Goal: Transaction & Acquisition: Purchase product/service

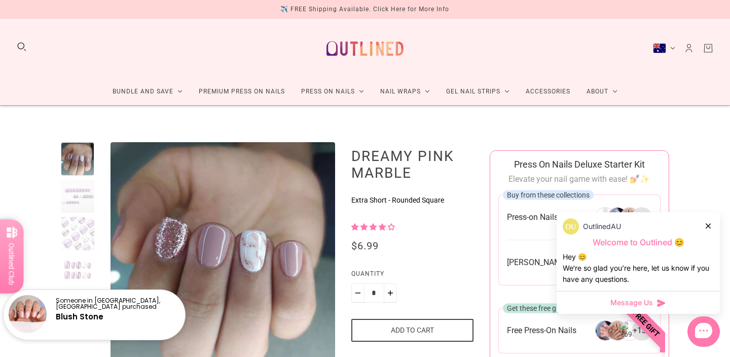
click at [710, 226] on icon at bounding box center [708, 225] width 5 height 5
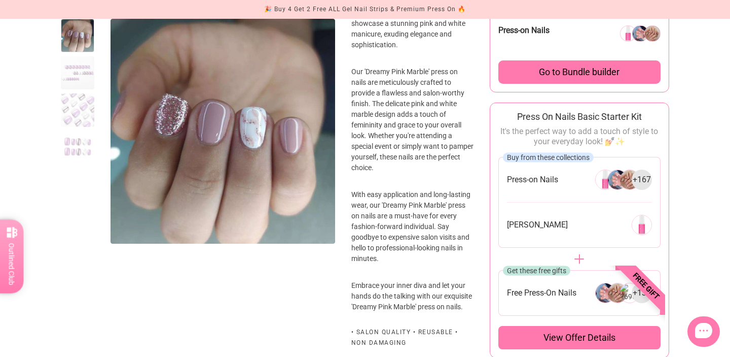
scroll to position [454, 0]
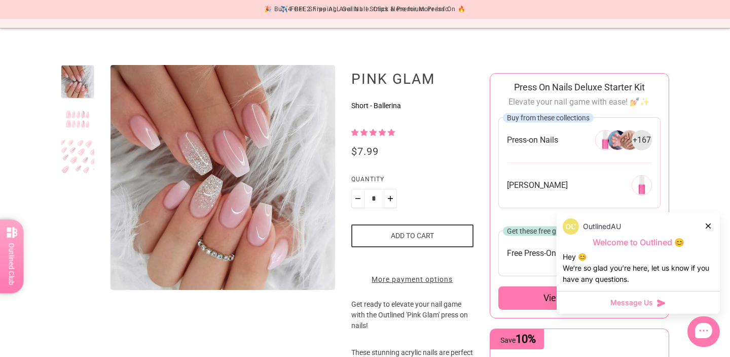
scroll to position [95, 0]
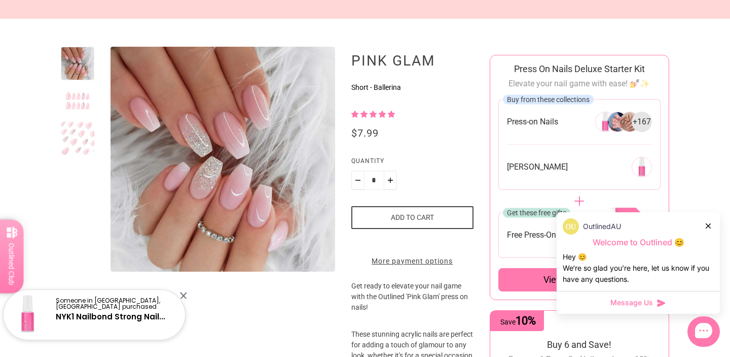
click at [84, 141] on div at bounding box center [77, 137] width 33 height 33
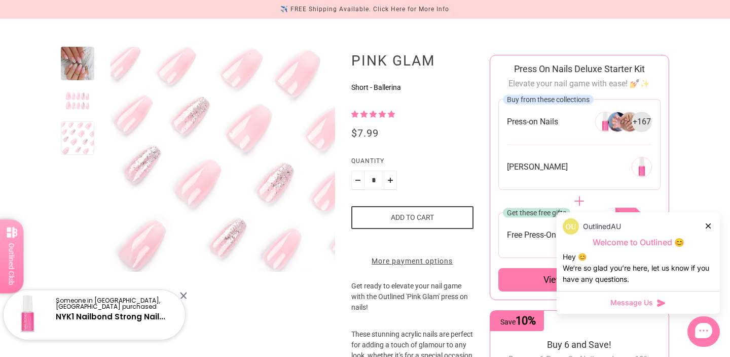
click at [88, 112] on div at bounding box center [77, 100] width 33 height 33
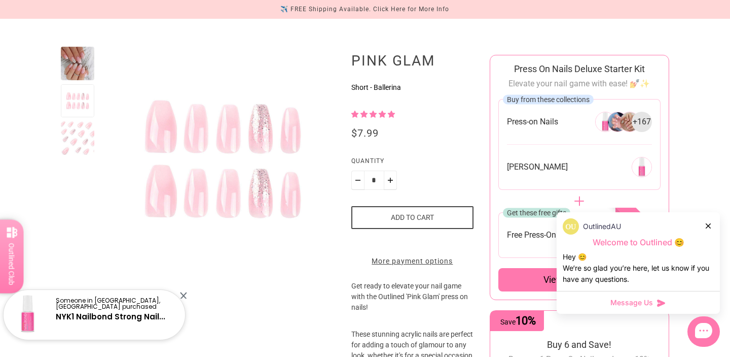
click at [83, 132] on div at bounding box center [77, 137] width 33 height 33
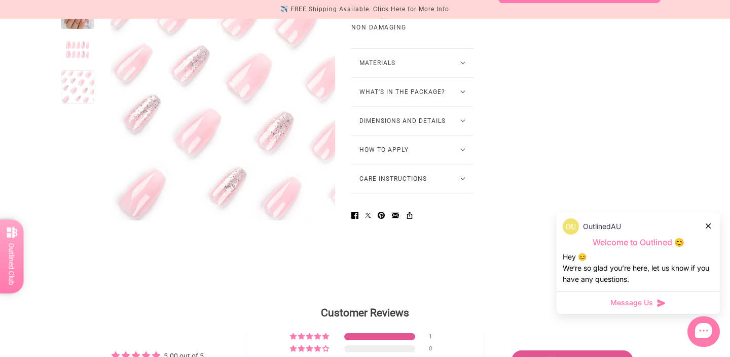
scroll to position [783, 0]
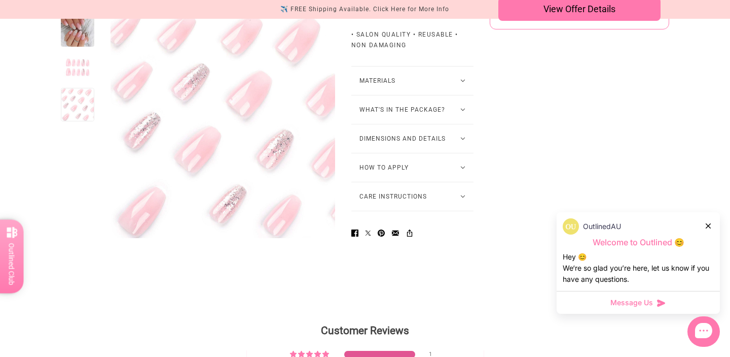
click at [437, 180] on button "How to Apply" at bounding box center [413, 167] width 122 height 28
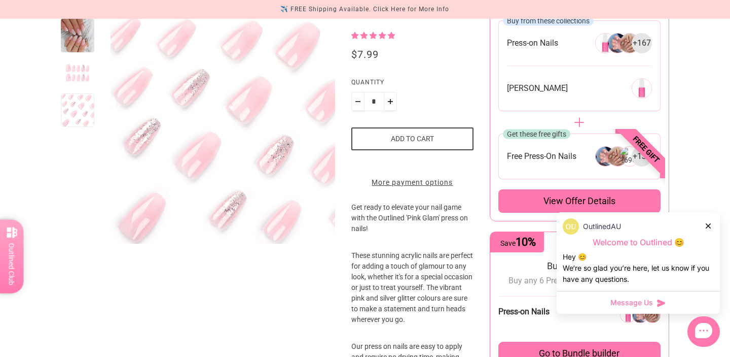
scroll to position [123, 0]
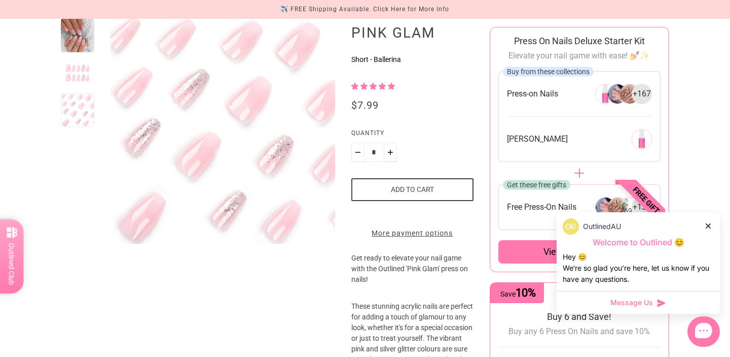
click at [707, 222] on div at bounding box center [709, 225] width 6 height 11
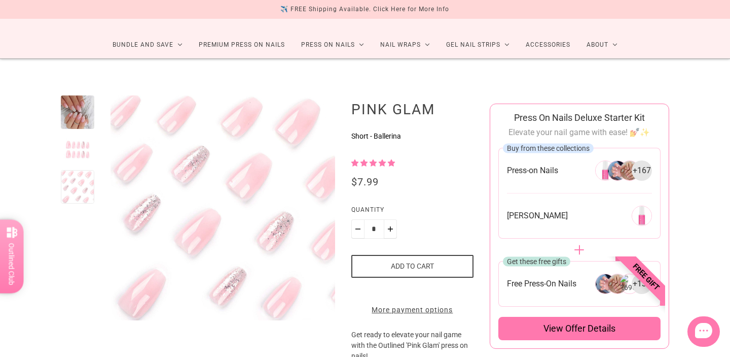
scroll to position [0, 0]
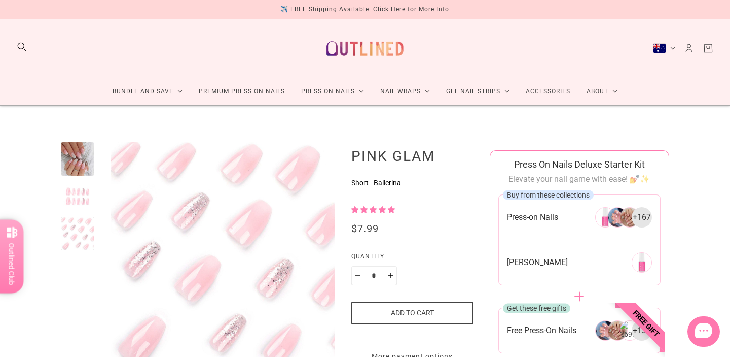
click at [66, 148] on div at bounding box center [77, 158] width 33 height 33
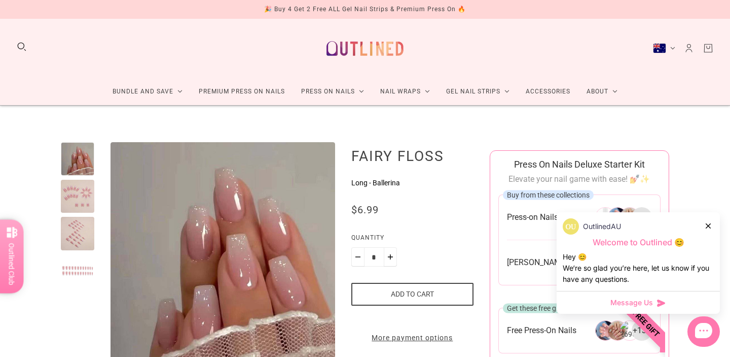
click at [400, 12] on div "🎉 Buy 4 Get 2 Free ALL Gel Nail Strips & Premium Press On 🔥" at bounding box center [365, 9] width 202 height 11
click at [662, 45] on div "Australia (AUD $)" at bounding box center [659, 48] width 13 height 10
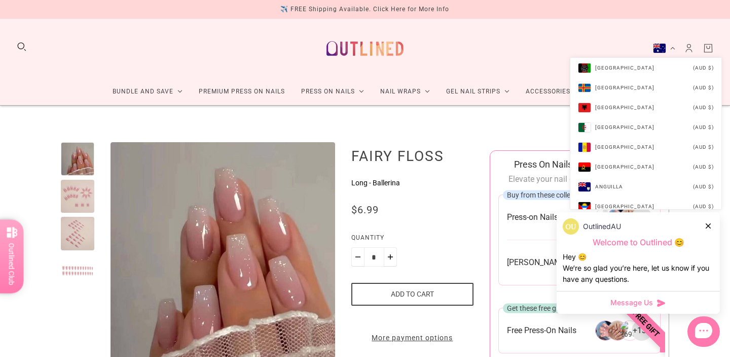
click at [581, 32] on div "Bundle and Save Press On Nail Bundles Press On Nails Bundles Kids Press On Nail…" at bounding box center [365, 62] width 730 height 87
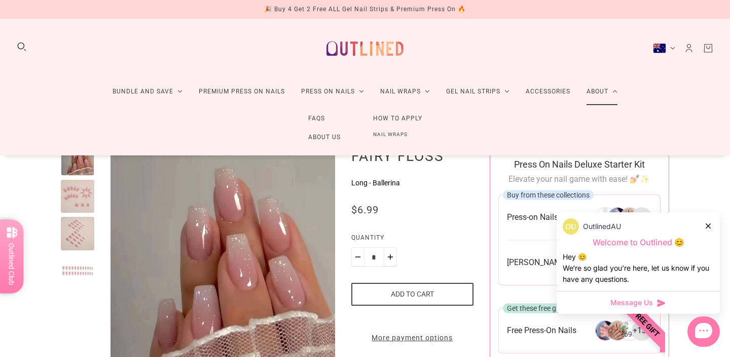
click at [315, 137] on link "About Us" at bounding box center [324, 137] width 65 height 19
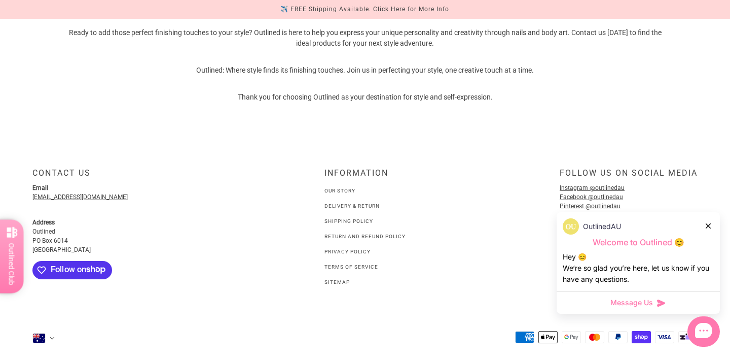
scroll to position [771, 0]
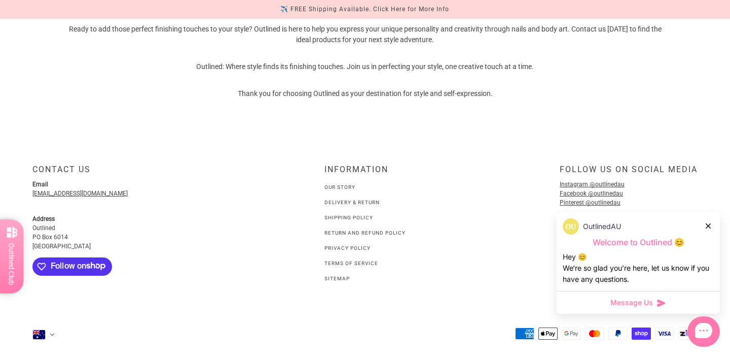
click at [710, 226] on icon at bounding box center [708, 225] width 5 height 5
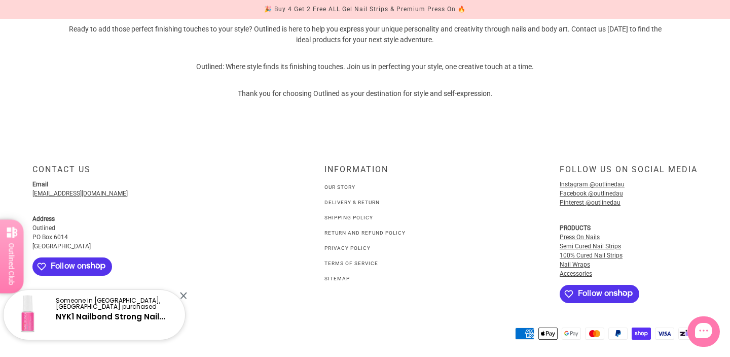
click at [433, 10] on div "🎉 Buy 4 Get 2 Free ALL Gel Nail Strips & Premium Press On 🔥" at bounding box center [365, 9] width 202 height 11
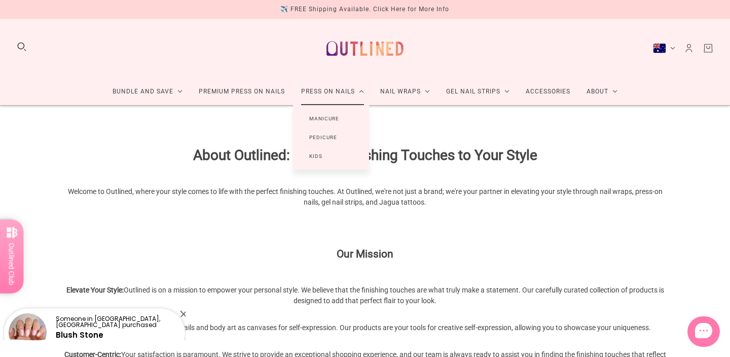
click at [325, 118] on link "Manicure" at bounding box center [324, 118] width 62 height 19
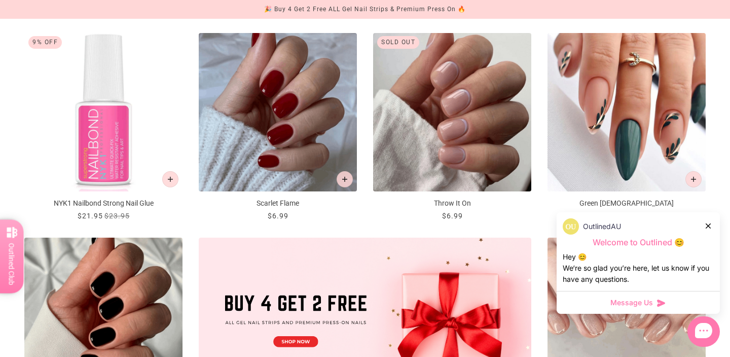
scroll to position [172, 0]
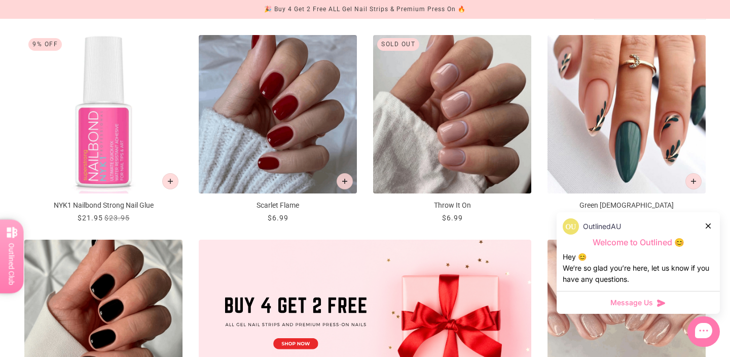
click at [710, 223] on icon at bounding box center [708, 225] width 5 height 5
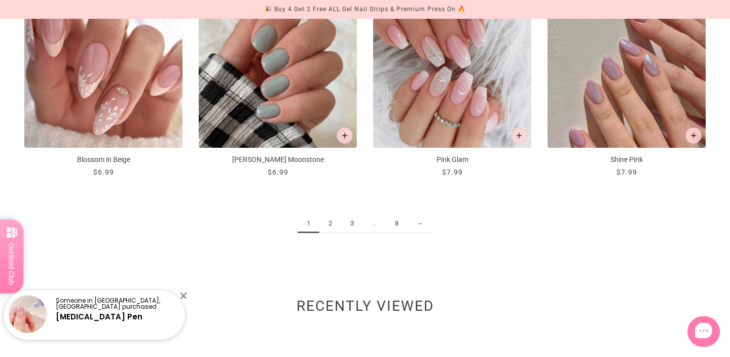
scroll to position [1268, 0]
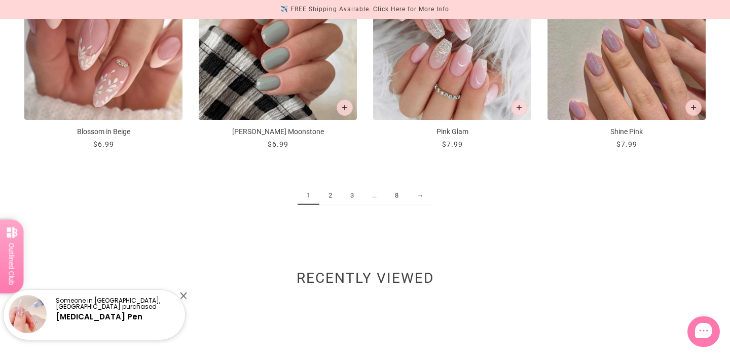
click at [331, 194] on link "2" at bounding box center [331, 195] width 22 height 19
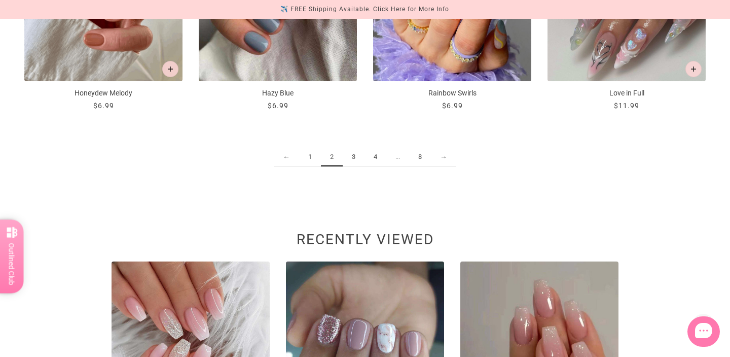
scroll to position [1324, 0]
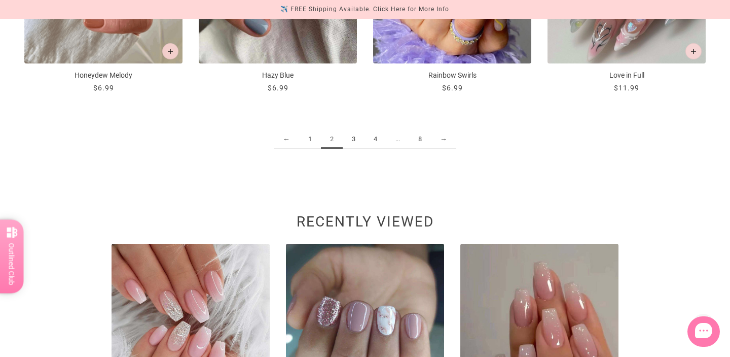
click at [357, 137] on link "3" at bounding box center [354, 139] width 22 height 19
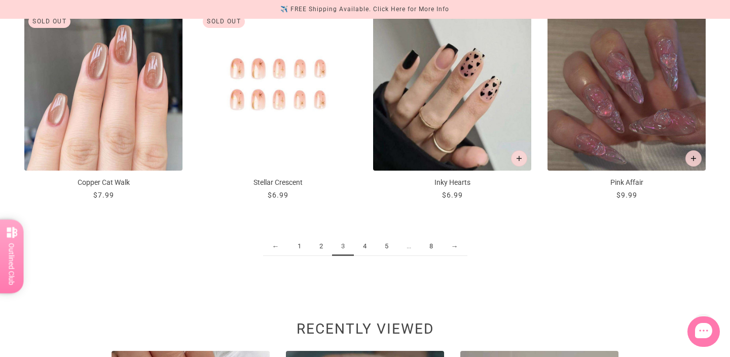
scroll to position [1228, 0]
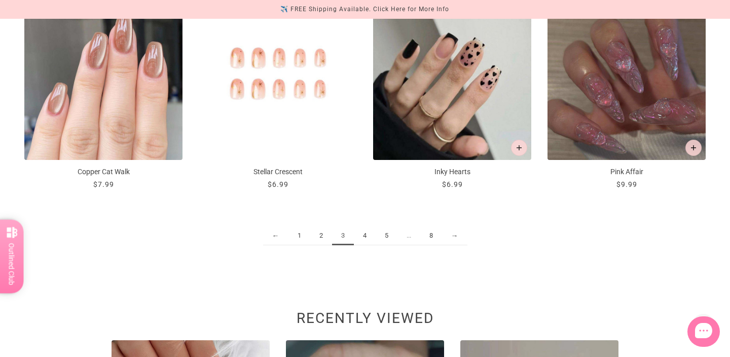
click at [366, 239] on link "4" at bounding box center [365, 235] width 22 height 19
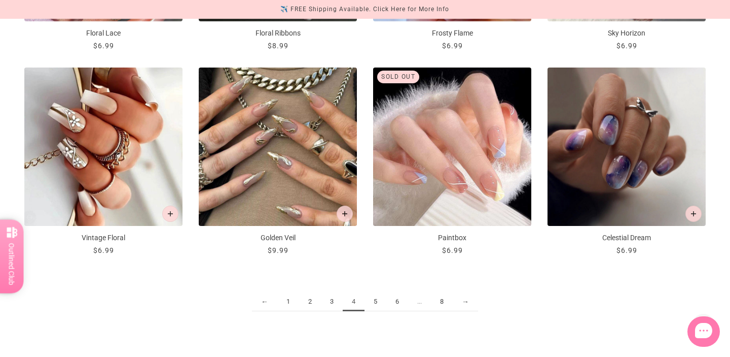
scroll to position [1186, 0]
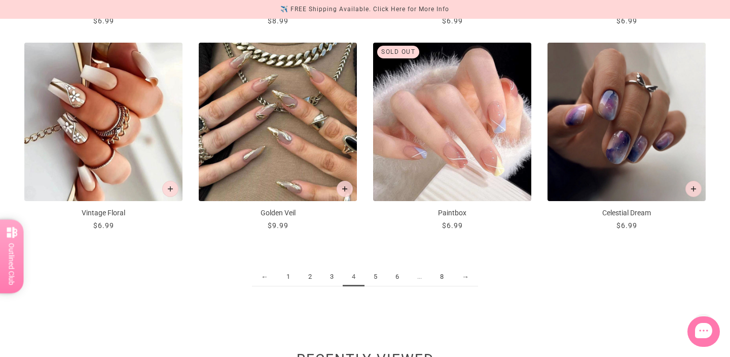
click at [379, 273] on link "5" at bounding box center [376, 276] width 22 height 19
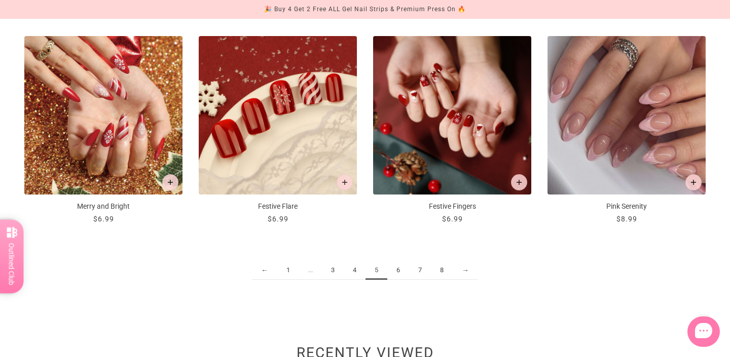
scroll to position [1216, 0]
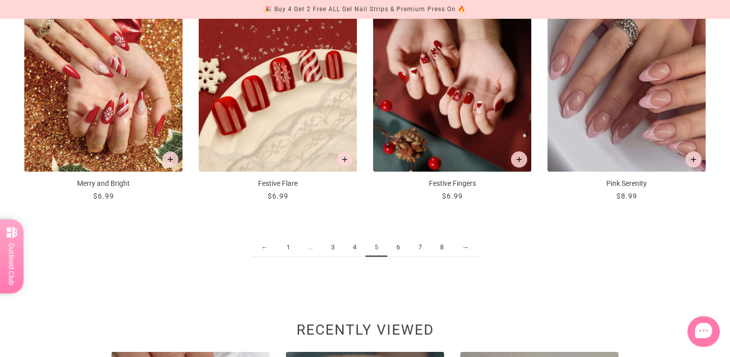
click at [397, 248] on link "6" at bounding box center [399, 247] width 22 height 19
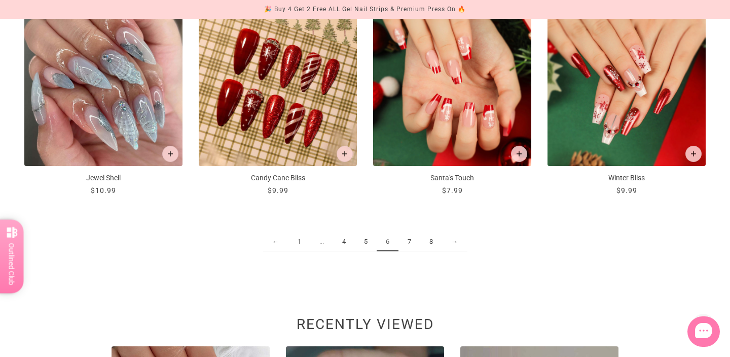
scroll to position [1224, 0]
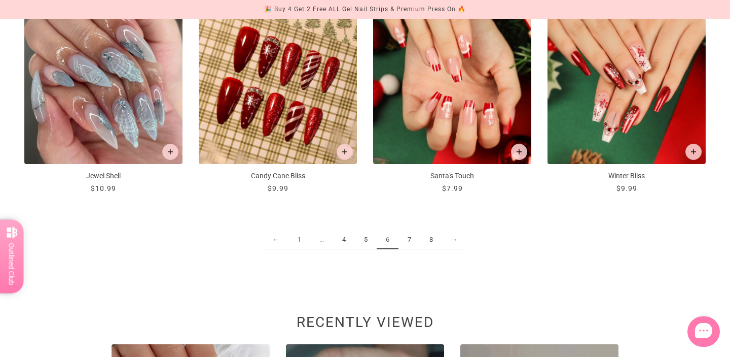
click at [414, 237] on link "7" at bounding box center [410, 239] width 22 height 19
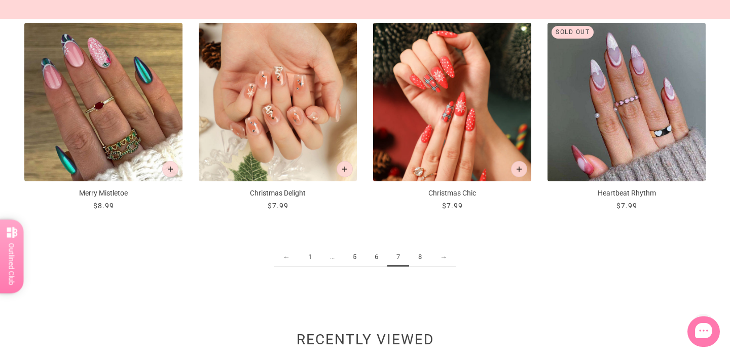
scroll to position [1221, 0]
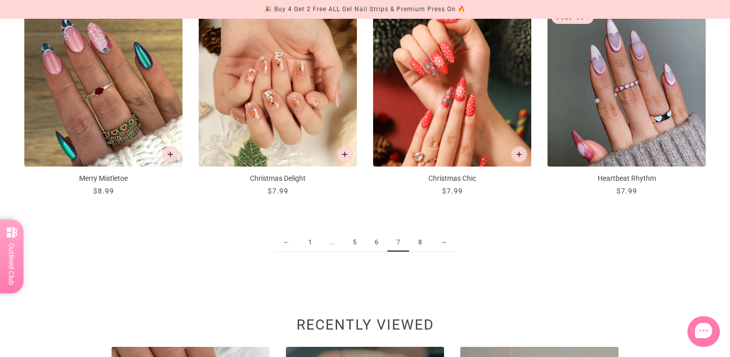
click at [421, 243] on link "8" at bounding box center [420, 242] width 22 height 19
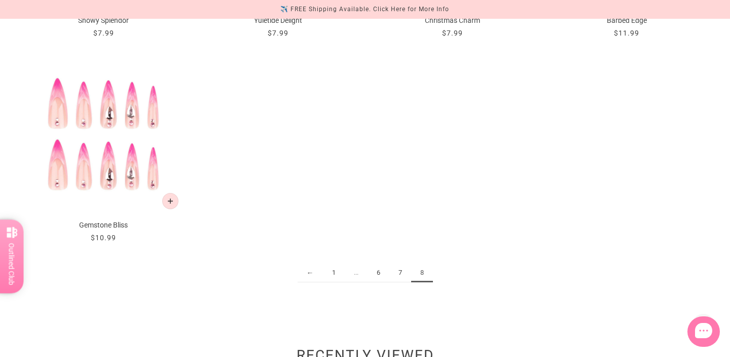
scroll to position [975, 0]
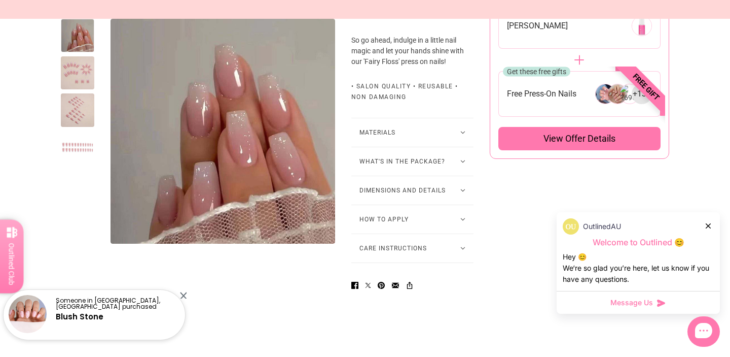
scroll to position [653, 0]
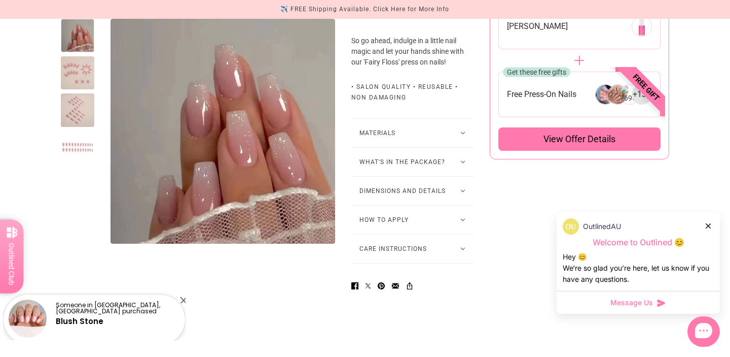
click at [394, 176] on button "What's in the package?" at bounding box center [413, 162] width 122 height 28
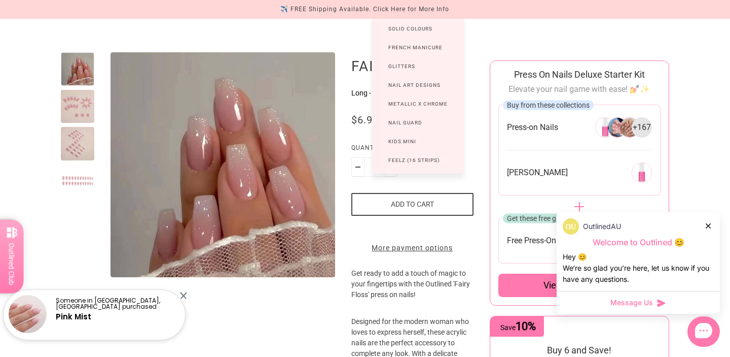
scroll to position [93, 0]
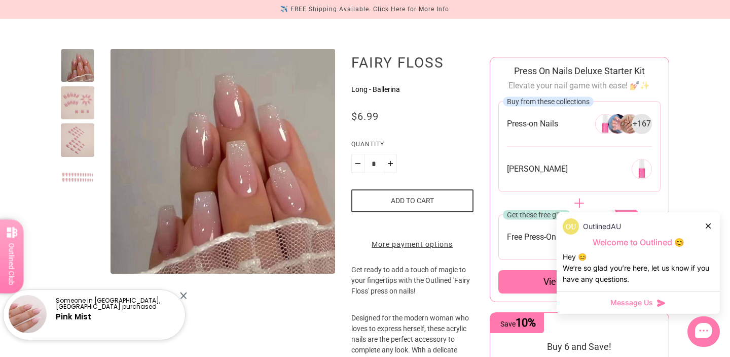
click at [416, 200] on button "Add to cart" at bounding box center [413, 200] width 122 height 23
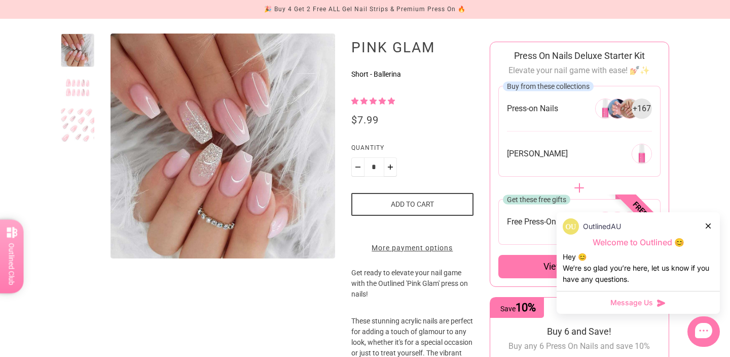
scroll to position [110, 0]
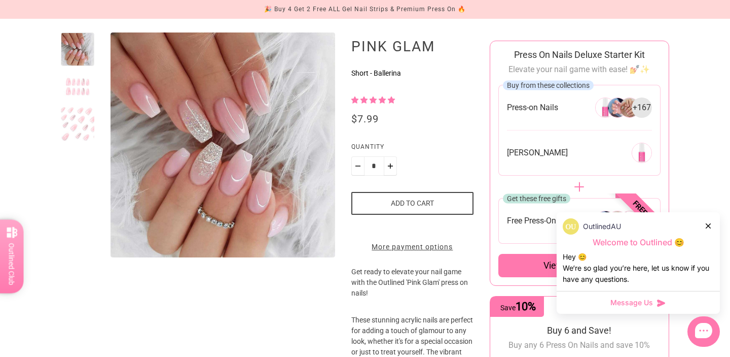
click at [407, 204] on button "Add to cart" at bounding box center [413, 203] width 122 height 23
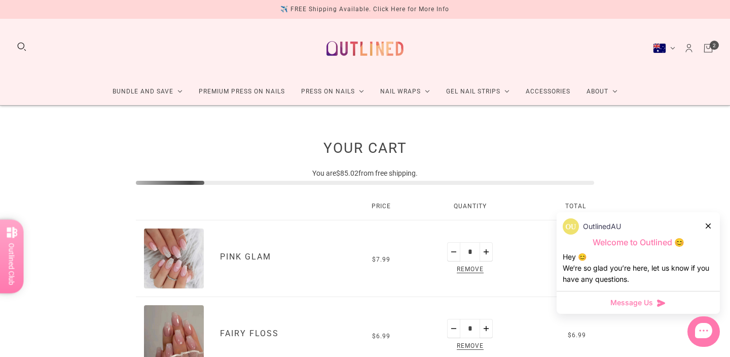
click at [125, 181] on cart-root "Your Cart You are $85.02 from free shipping. Price Quantity Total Pink Glam All…" at bounding box center [365, 340] width 507 height 468
click at [706, 227] on div "OutlinedAU" at bounding box center [638, 226] width 151 height 16
click at [710, 224] on icon at bounding box center [708, 225] width 5 height 5
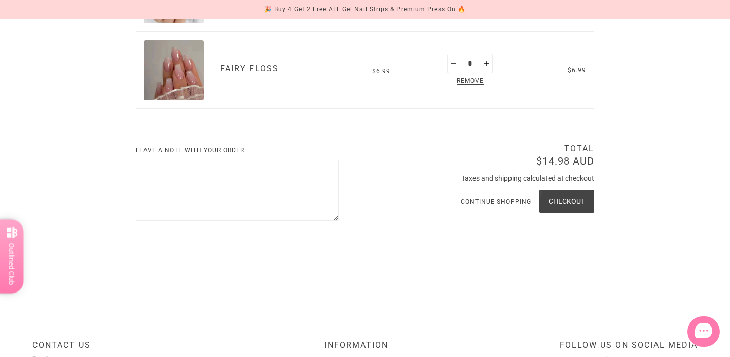
scroll to position [276, 0]
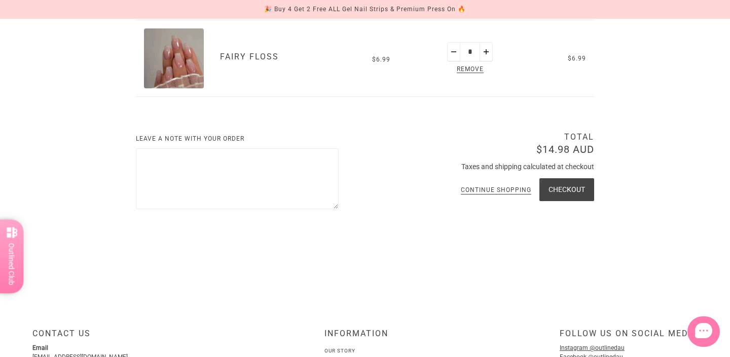
click at [562, 189] on button "Checkout" at bounding box center [567, 189] width 55 height 23
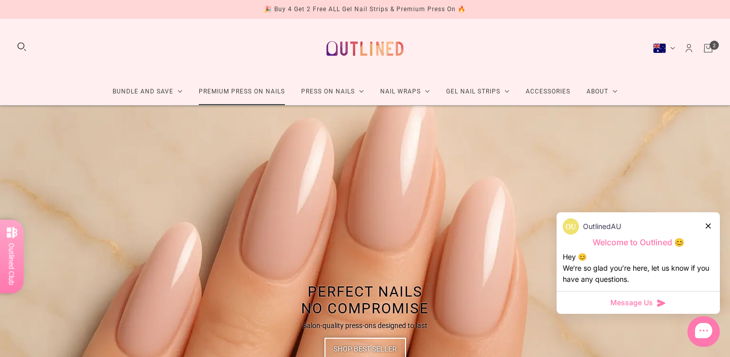
click at [251, 91] on link "Premium Press On Nails" at bounding box center [242, 91] width 102 height 27
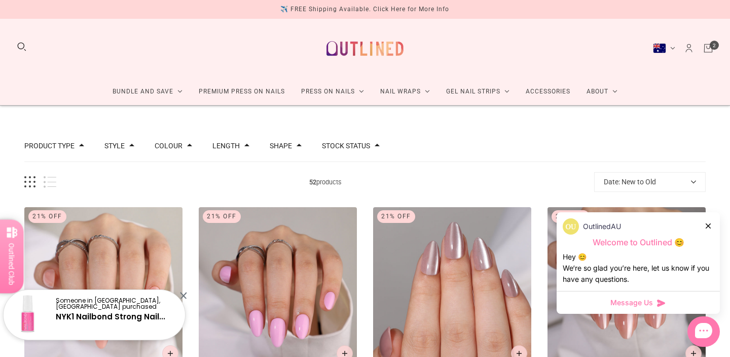
click at [625, 180] on button "Date: New to Old" at bounding box center [651, 182] width 112 height 20
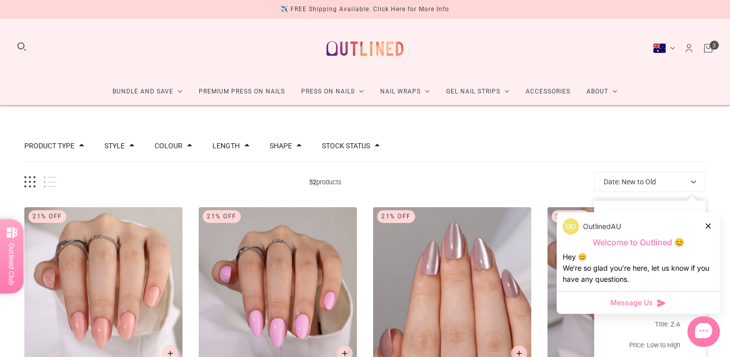
click at [713, 224] on div "OutlinedAU" at bounding box center [638, 226] width 151 height 16
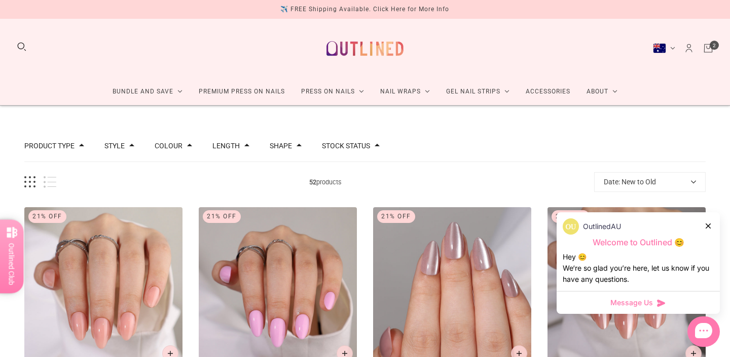
click at [666, 182] on button "Date: New to Old" at bounding box center [651, 182] width 112 height 20
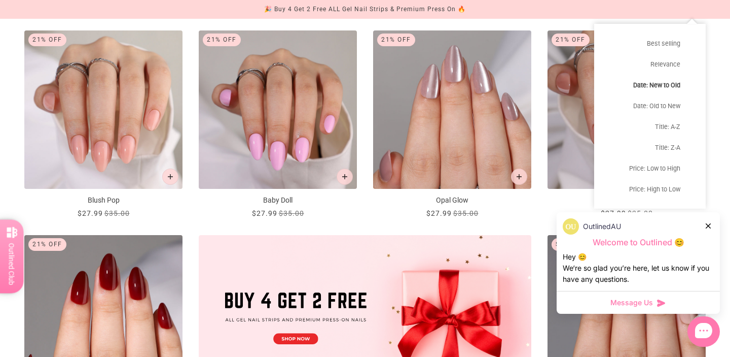
scroll to position [180, 0]
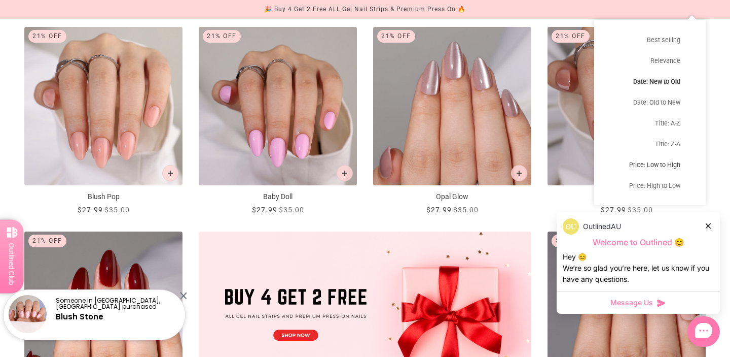
click at [649, 162] on button "Price: Low to High" at bounding box center [651, 164] width 112 height 21
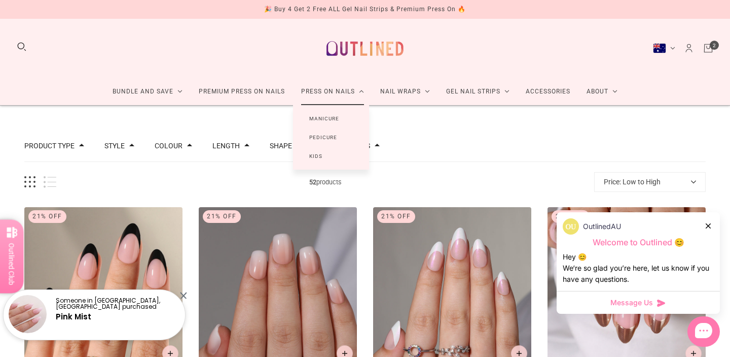
click at [332, 119] on link "Manicure" at bounding box center [324, 118] width 62 height 19
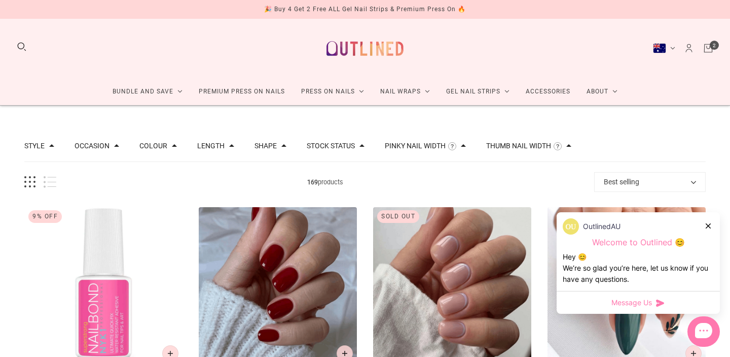
click at [211, 145] on button "Length" at bounding box center [210, 145] width 27 height 7
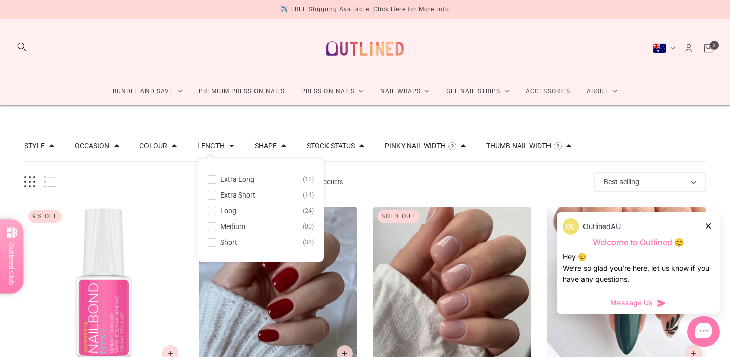
click at [213, 225] on span at bounding box center [212, 227] width 8 height 8
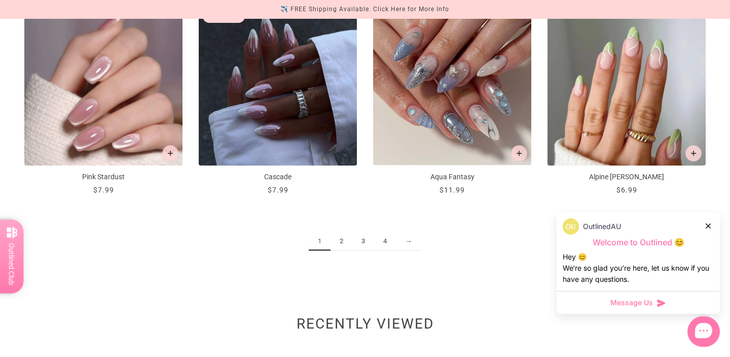
scroll to position [1284, 0]
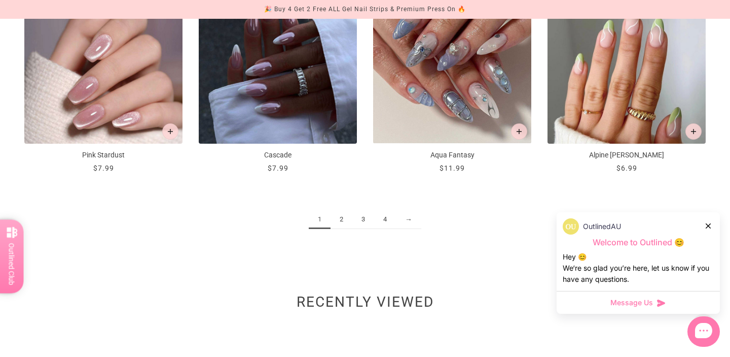
click at [344, 219] on link "2" at bounding box center [342, 219] width 22 height 19
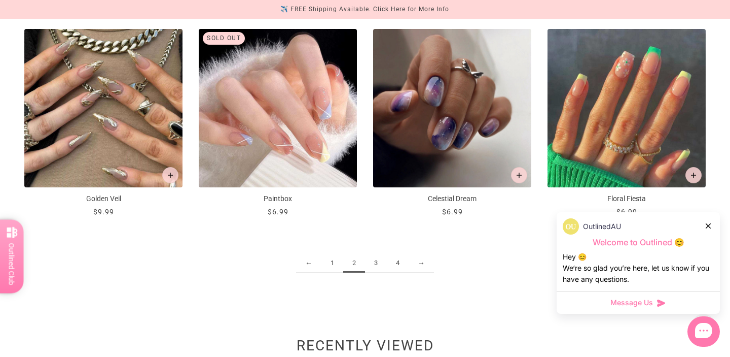
scroll to position [1249, 0]
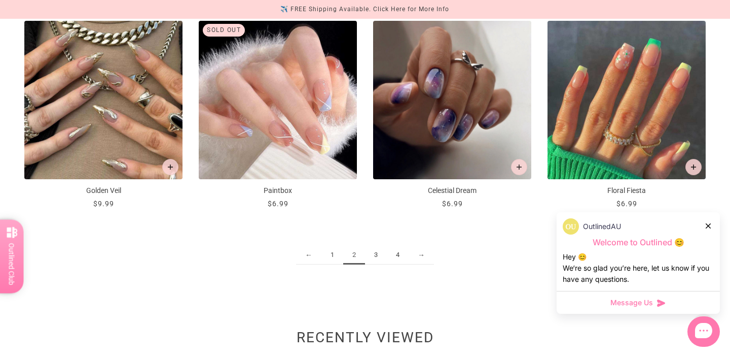
click at [378, 252] on link "3" at bounding box center [376, 255] width 22 height 19
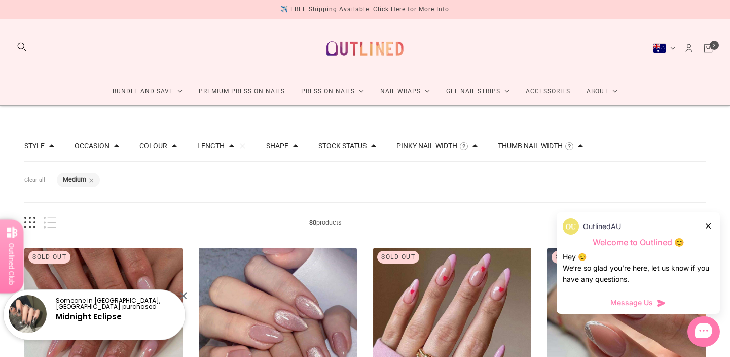
click at [280, 151] on div "Shape" at bounding box center [282, 146] width 32 height 11
click at [273, 149] on button "Shape" at bounding box center [277, 145] width 22 height 7
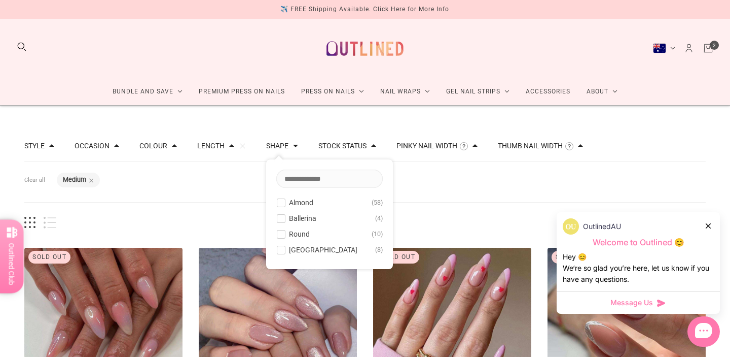
click at [286, 201] on button "Almond 58" at bounding box center [329, 202] width 107 height 12
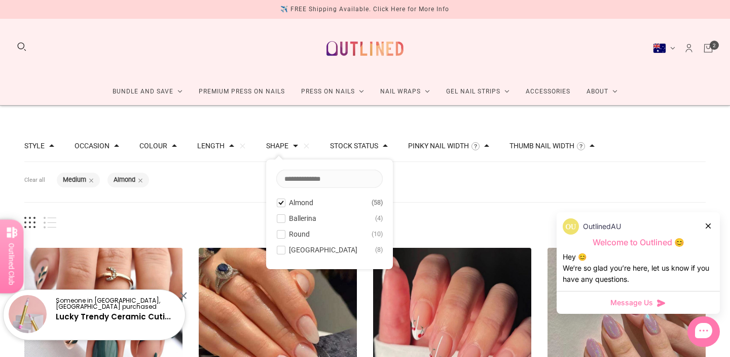
click at [286, 201] on button "Almond 58" at bounding box center [329, 202] width 107 height 12
click at [283, 232] on span at bounding box center [281, 234] width 8 height 8
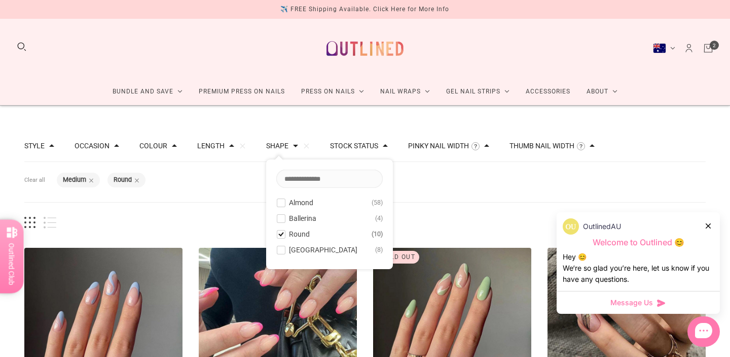
click at [283, 232] on span at bounding box center [281, 234] width 8 height 8
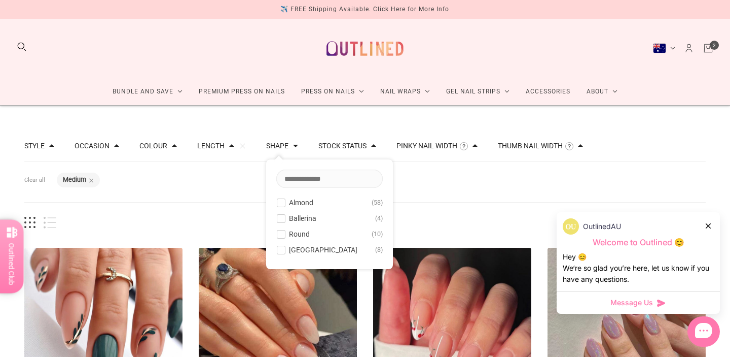
click at [281, 245] on div at bounding box center [281, 249] width 8 height 8
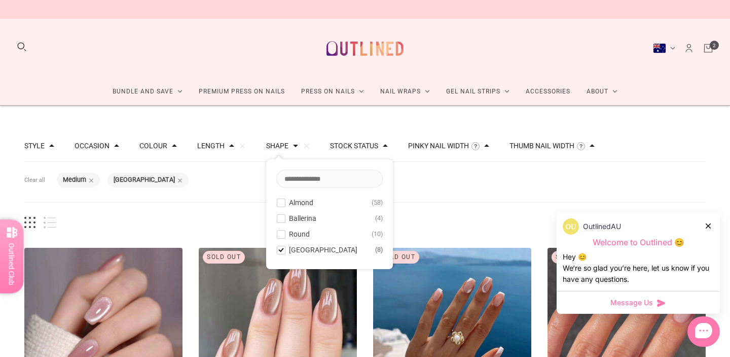
click at [218, 219] on span "8 products" at bounding box center [325, 222] width 538 height 11
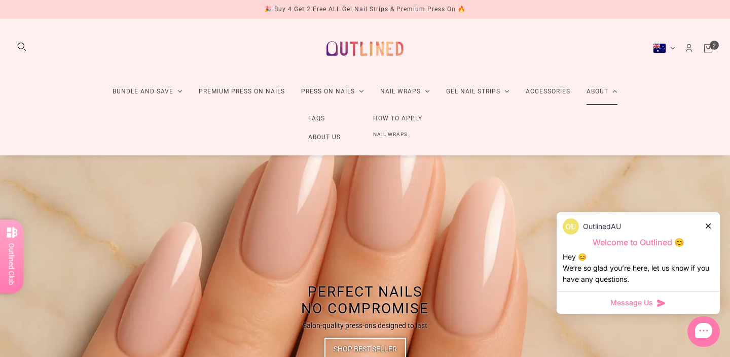
click at [408, 117] on link "How to Apply" at bounding box center [398, 118] width 82 height 19
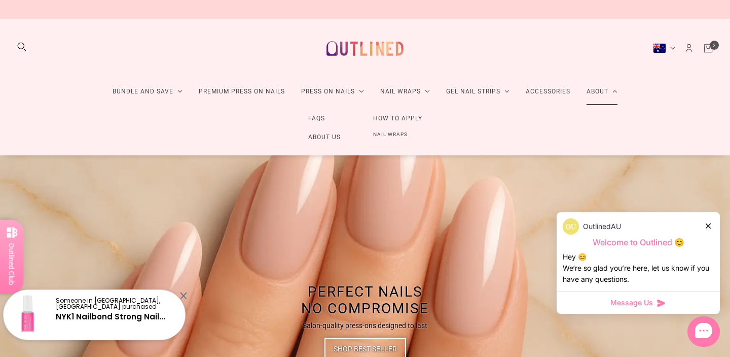
click at [386, 118] on link "How to Apply" at bounding box center [398, 118] width 82 height 19
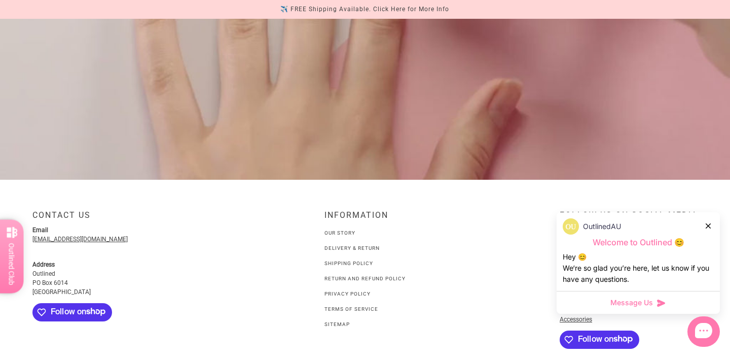
scroll to position [1207, 0]
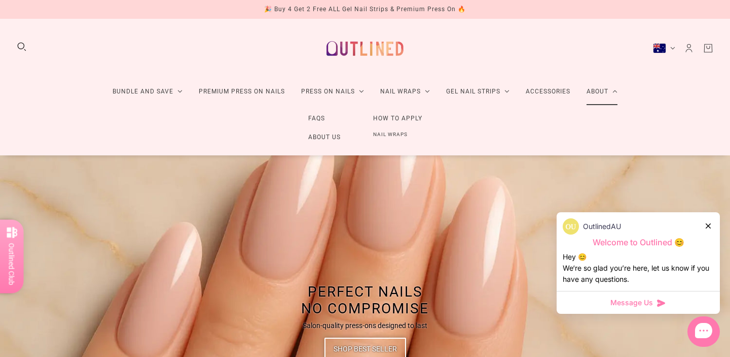
click at [592, 86] on link "About" at bounding box center [602, 91] width 47 height 27
click at [318, 116] on link "FAQs" at bounding box center [316, 118] width 49 height 19
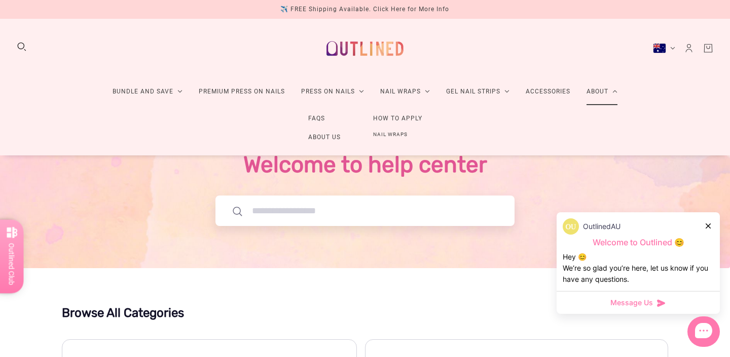
click at [409, 115] on link "How to Apply" at bounding box center [398, 118] width 82 height 19
click at [397, 116] on link "How to Apply" at bounding box center [398, 118] width 82 height 19
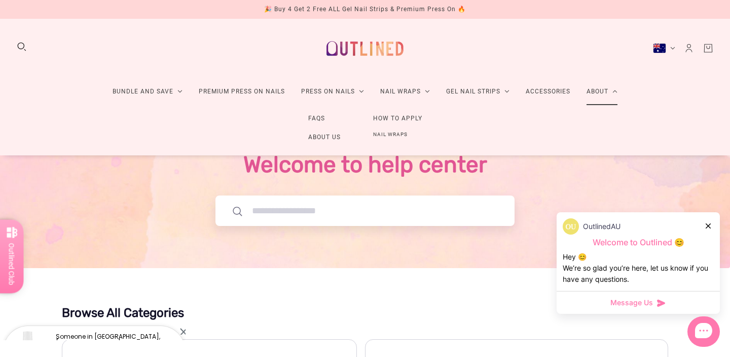
click at [397, 116] on link "How to Apply" at bounding box center [398, 118] width 82 height 19
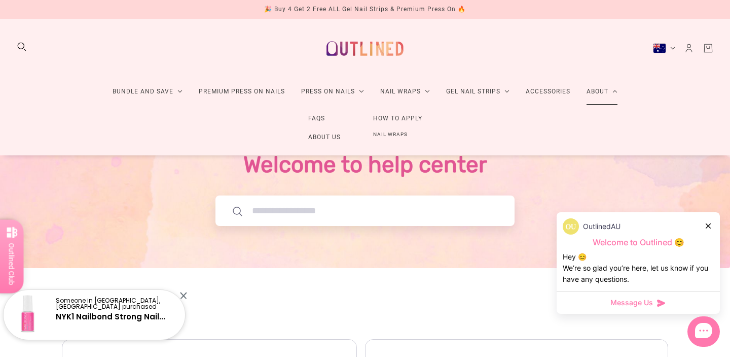
click at [404, 116] on link "How to Apply" at bounding box center [398, 118] width 82 height 19
